Goal: Task Accomplishment & Management: Complete application form

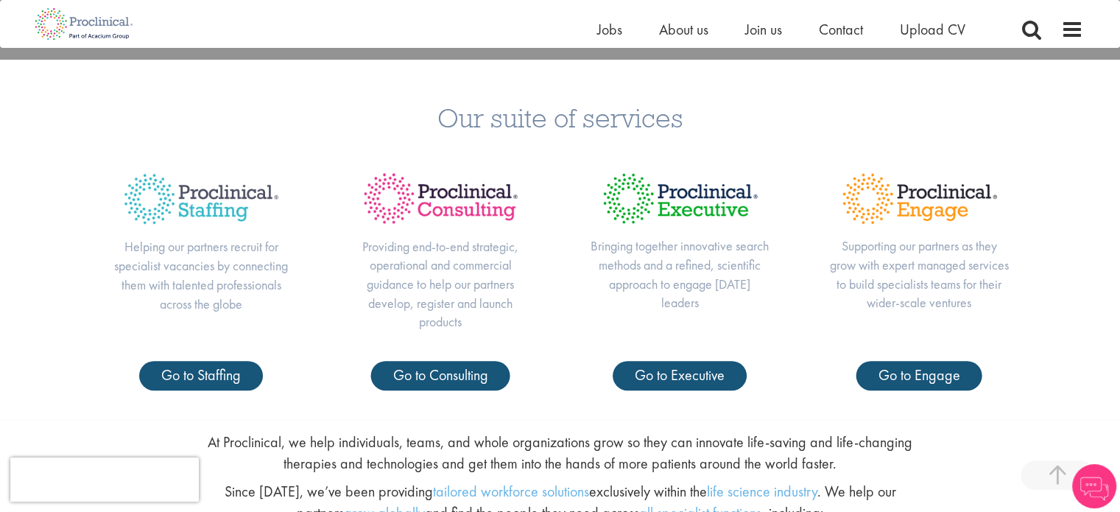
scroll to position [501, 0]
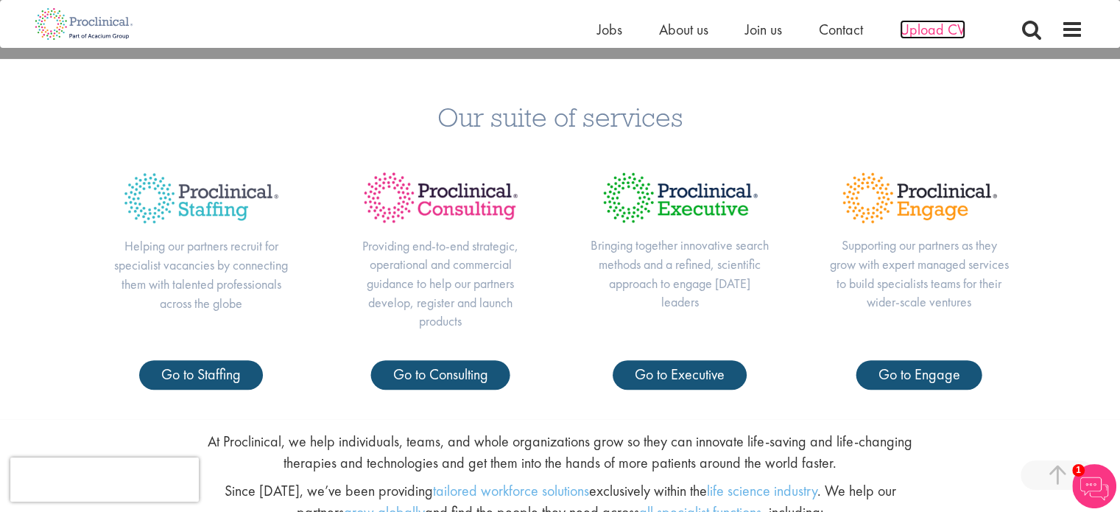
click at [915, 22] on span "Upload CV" at bounding box center [933, 29] width 66 height 19
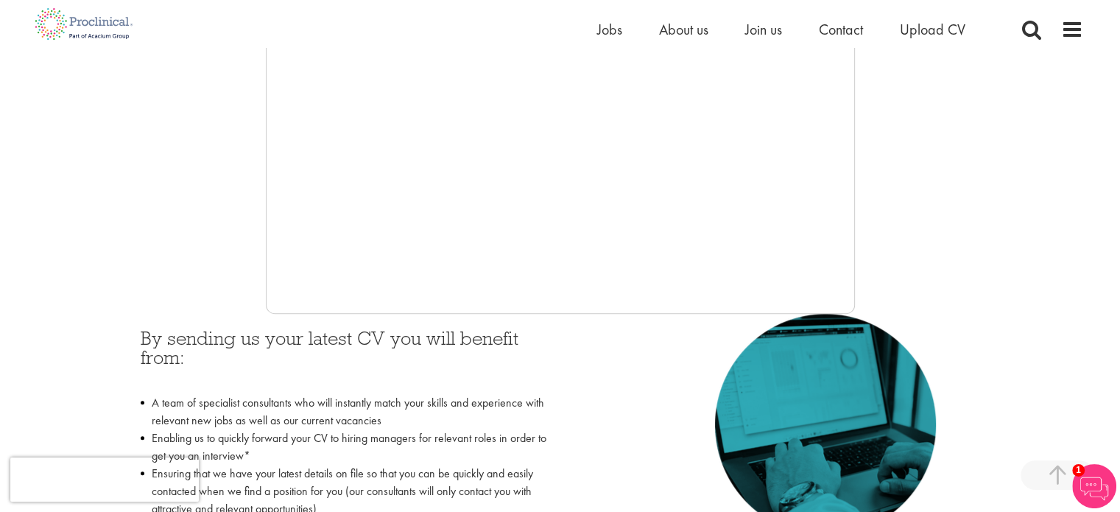
scroll to position [432, 0]
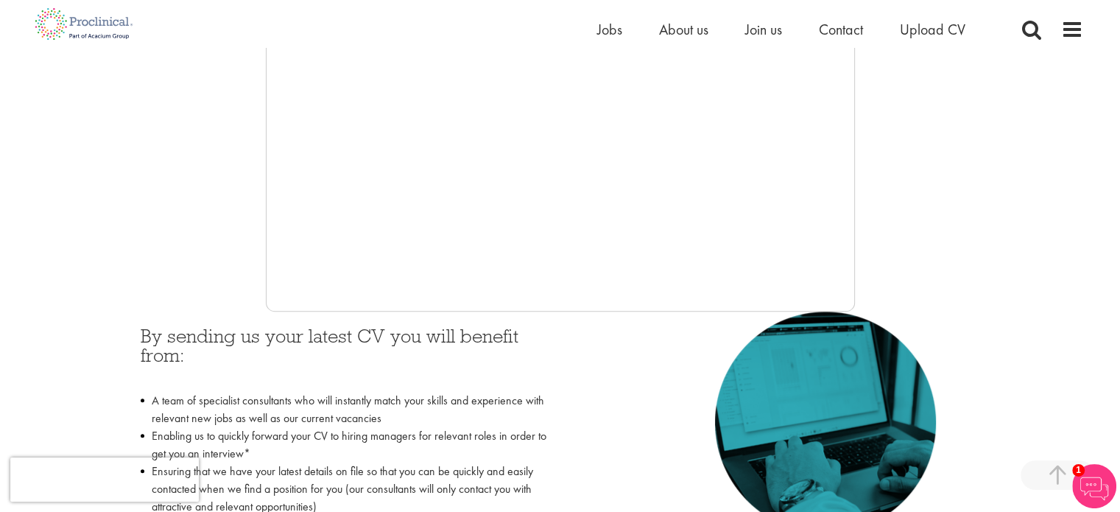
click at [613, 367] on div "By sending us your latest CV you will benefit from: A team of specialist consul…" at bounding box center [561, 454] width 862 height 287
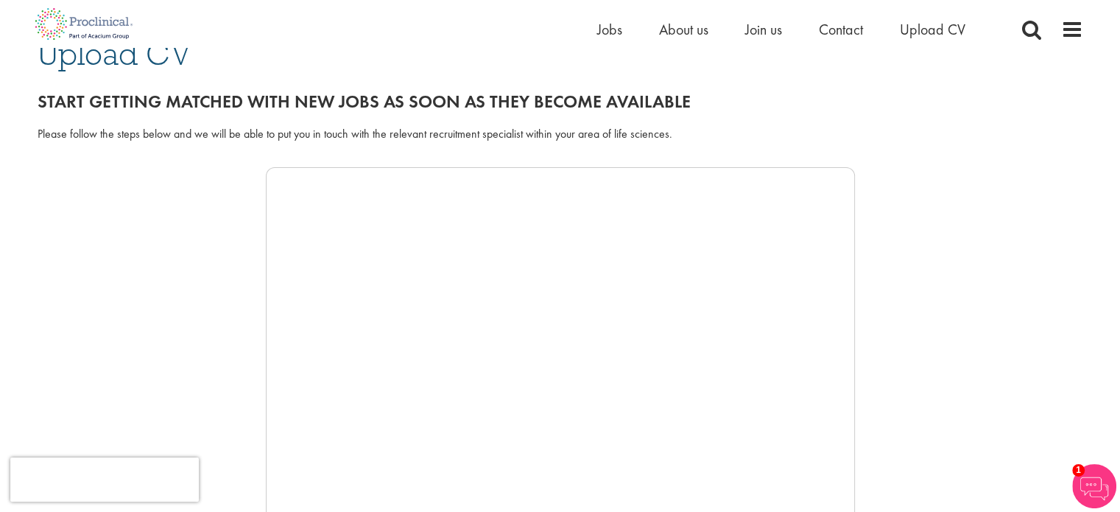
scroll to position [0, 0]
